Goal: Task Accomplishment & Management: Manage account settings

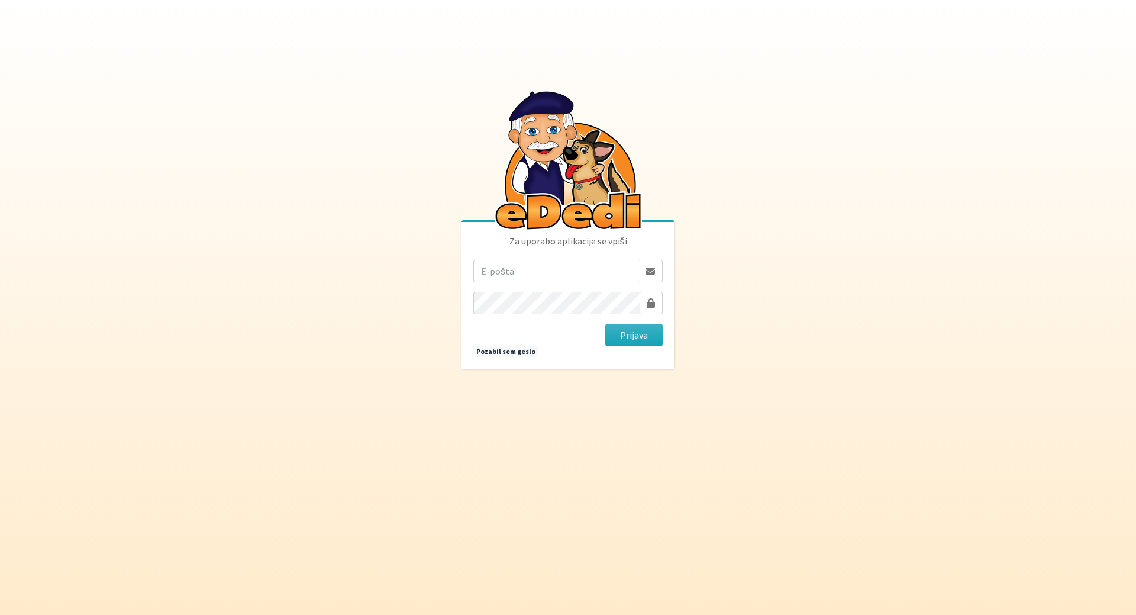
click at [558, 271] on input "email" at bounding box center [556, 271] width 166 height 22
type input "[PERSON_NAME][EMAIL_ADDRESS][DOMAIN_NAME]"
click at [605, 324] on button "Prijava" at bounding box center [633, 335] width 57 height 22
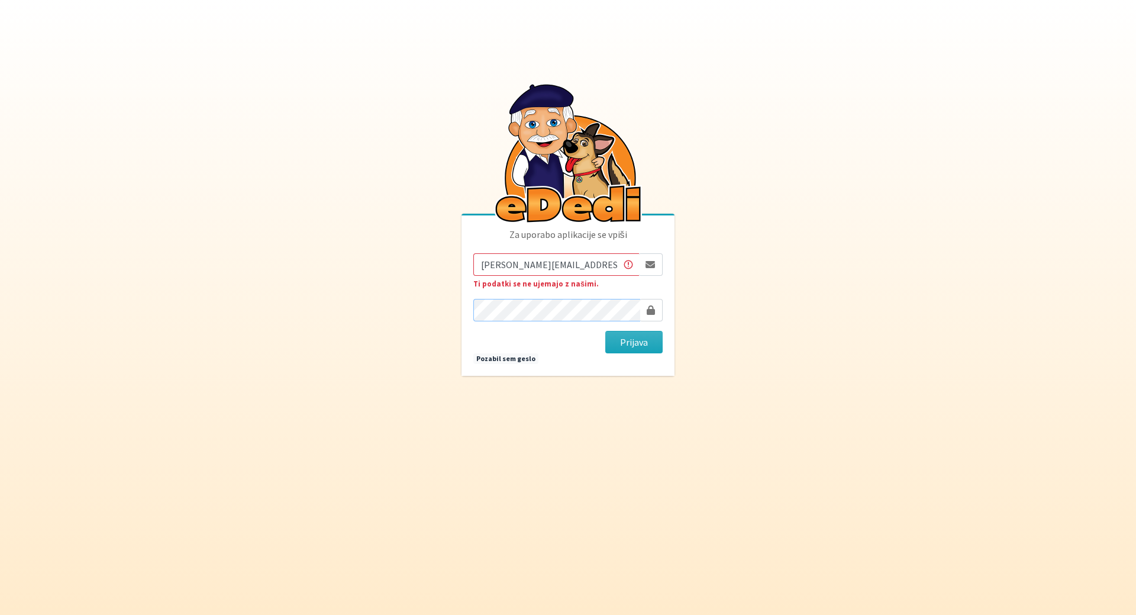
click at [605, 331] on button "Prijava" at bounding box center [633, 342] width 57 height 22
drag, startPoint x: 553, startPoint y: 264, endPoint x: 733, endPoint y: 270, distance: 179.9
click at [733, 270] on body "Za uporabo aplikacije se vpiši mateja.nolimal@gmail.com Ti podatki se ne ujemaj…" at bounding box center [568, 307] width 1136 height 615
type input "mateja.nolimal@erps.si"
click at [605, 331] on button "Prijava" at bounding box center [633, 342] width 57 height 22
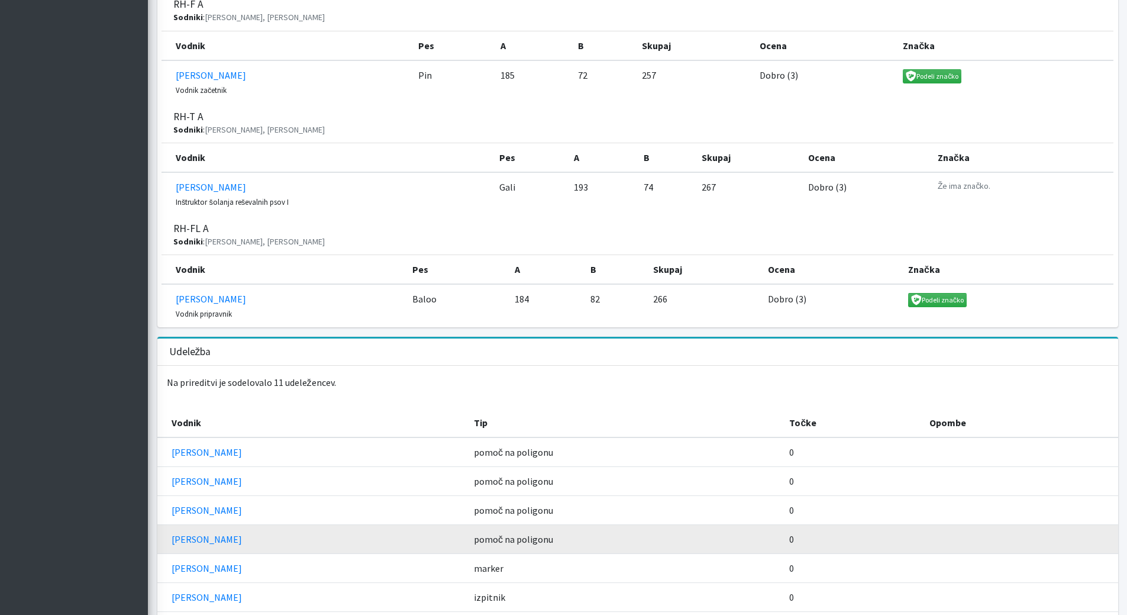
scroll to position [1082, 0]
